Goal: Information Seeking & Learning: Learn about a topic

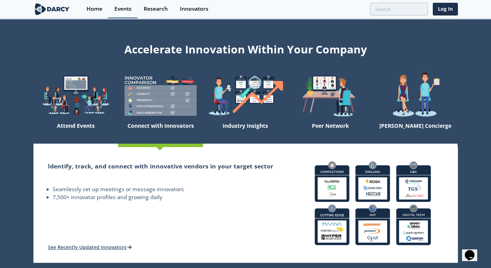
click at [123, 10] on div "Events" at bounding box center [122, 9] width 17 height 6
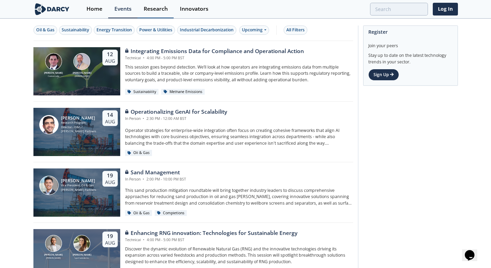
click at [154, 8] on div "Research" at bounding box center [156, 9] width 24 height 6
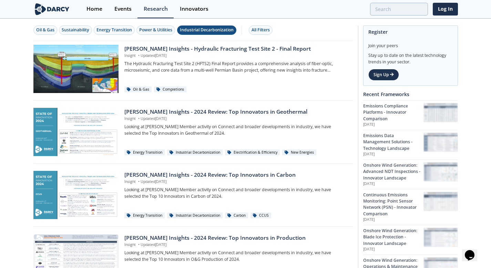
click at [212, 33] on button "Industrial Decarbonization" at bounding box center [206, 30] width 59 height 9
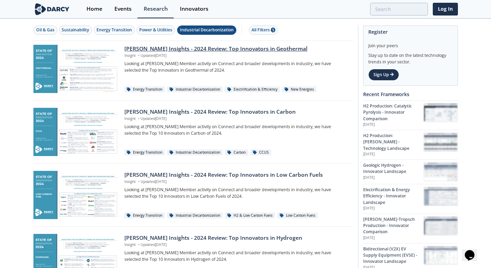
click at [88, 69] on div at bounding box center [75, 69] width 85 height 48
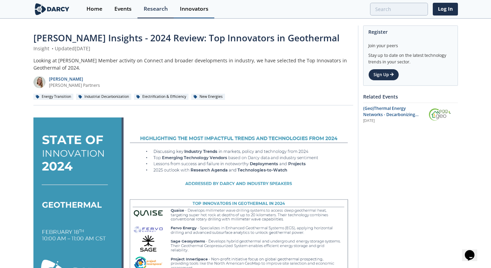
click at [200, 11] on div "Innovators" at bounding box center [194, 9] width 29 height 6
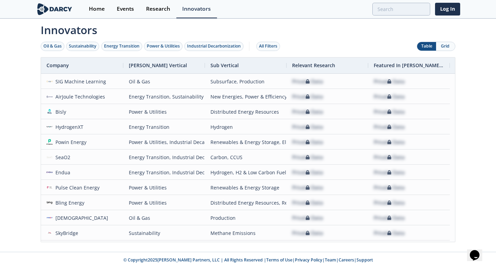
click at [447, 44] on button "Grid" at bounding box center [445, 46] width 19 height 9
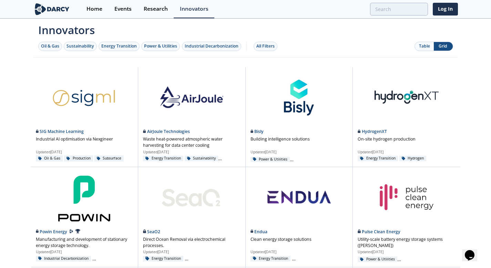
click at [422, 47] on button "Table" at bounding box center [424, 46] width 19 height 9
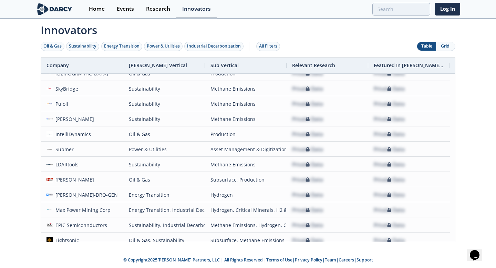
scroll to position [247, 0]
